Goal: Information Seeking & Learning: Learn about a topic

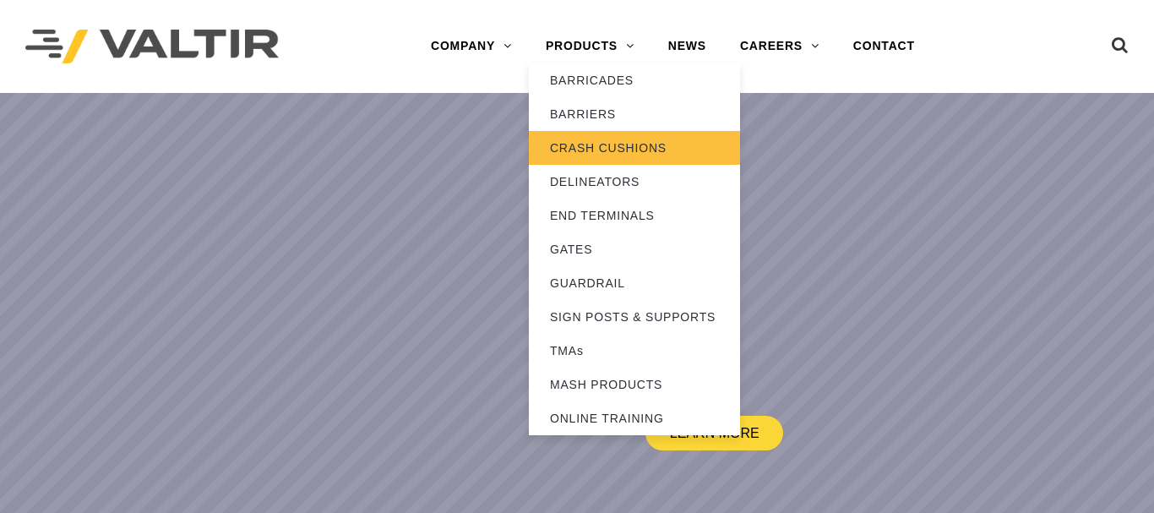
click at [611, 154] on link "CRASH CUSHIONS" at bounding box center [634, 148] width 211 height 34
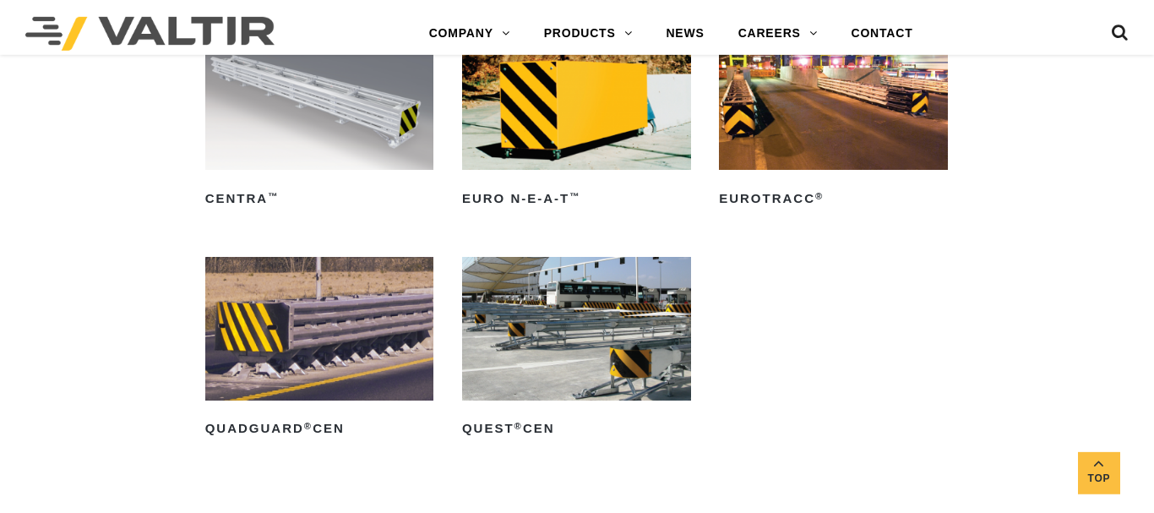
scroll to position [4659, 0]
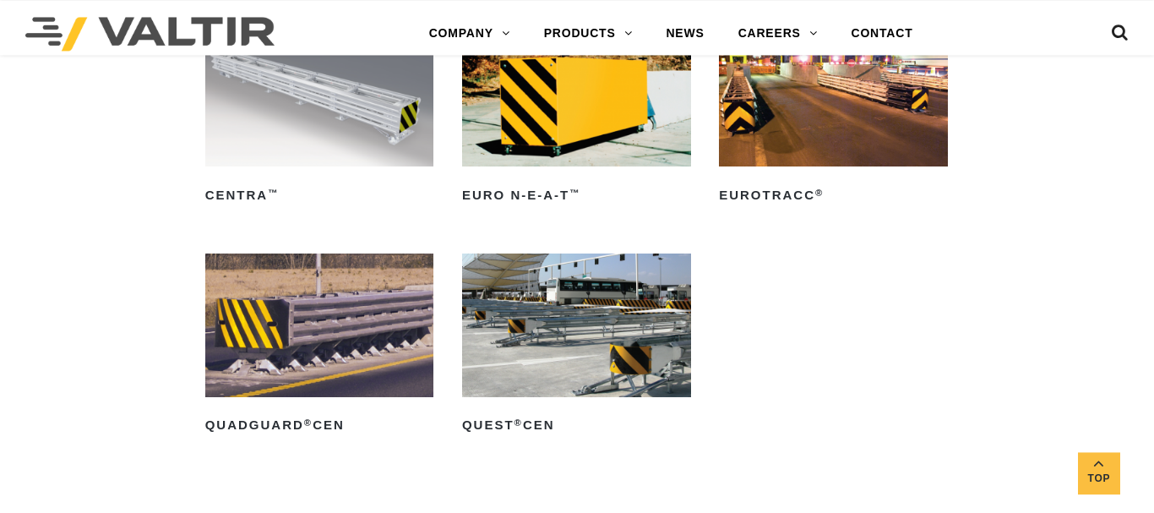
click at [370, 104] on img at bounding box center [319, 95] width 229 height 143
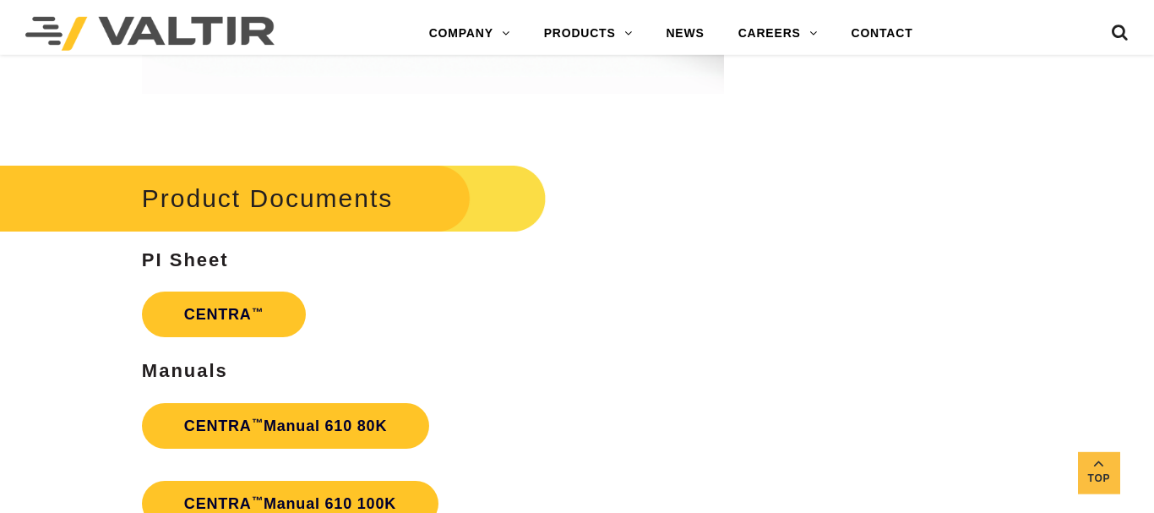
scroll to position [2996, 0]
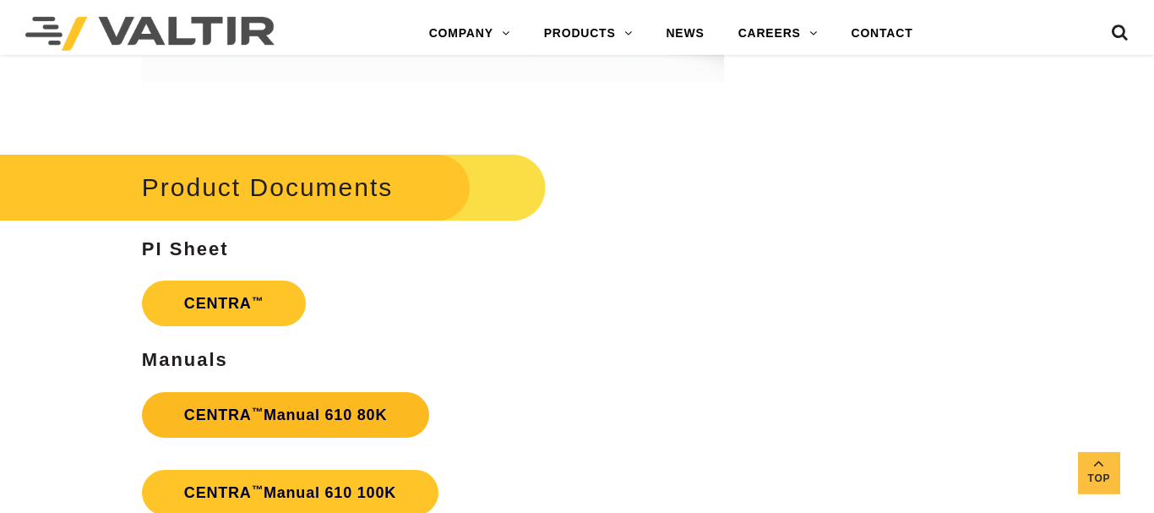
click at [331, 423] on strong "CENTRA ™ Manual 610 80K" at bounding box center [285, 414] width 203 height 17
